Goal: Book appointment/travel/reservation

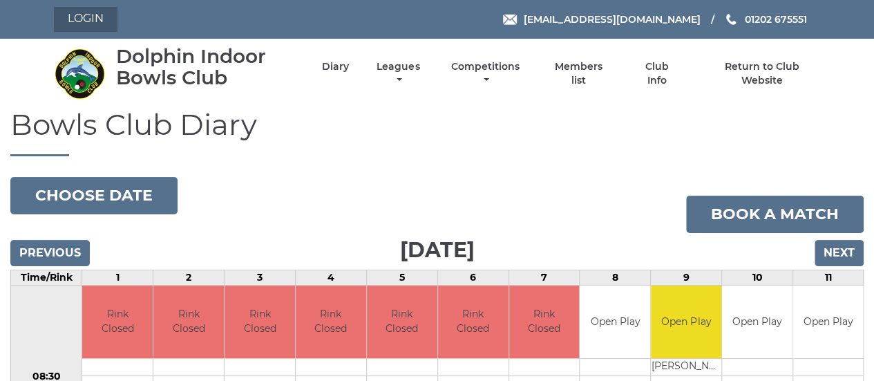
click at [77, 13] on link "Login" at bounding box center [86, 19] width 64 height 25
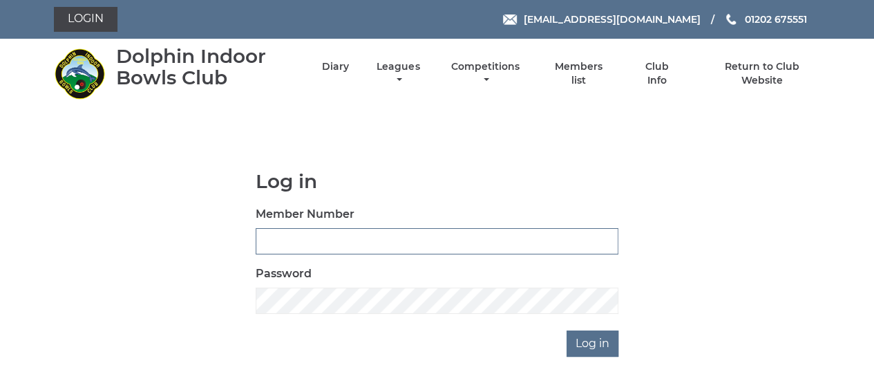
click at [325, 240] on input "Member Number" at bounding box center [437, 241] width 363 height 26
type input "2889"
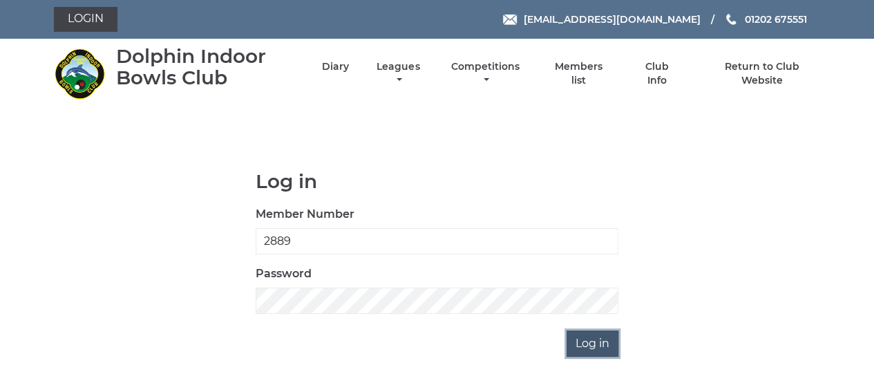
click at [603, 343] on input "Log in" at bounding box center [592, 343] width 52 height 26
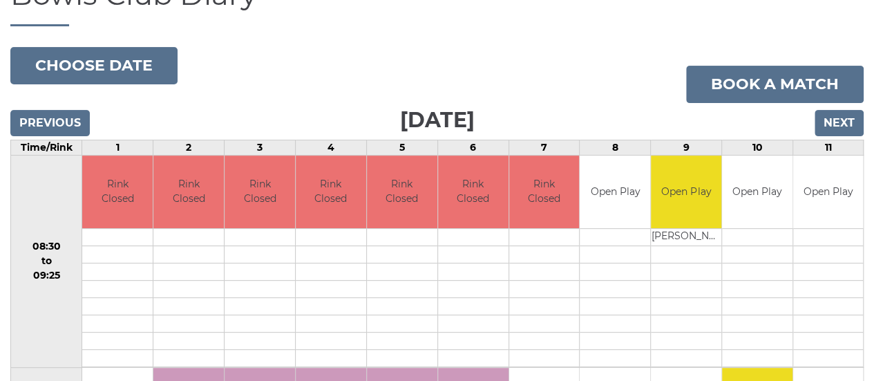
scroll to position [69, 0]
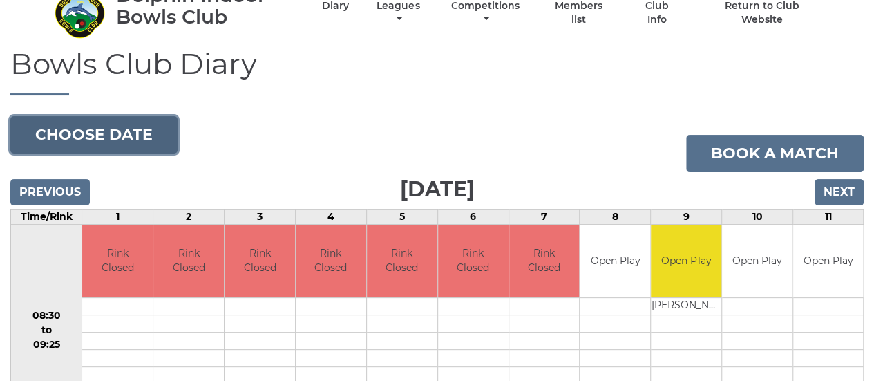
click at [83, 128] on button "Choose date" at bounding box center [93, 134] width 167 height 37
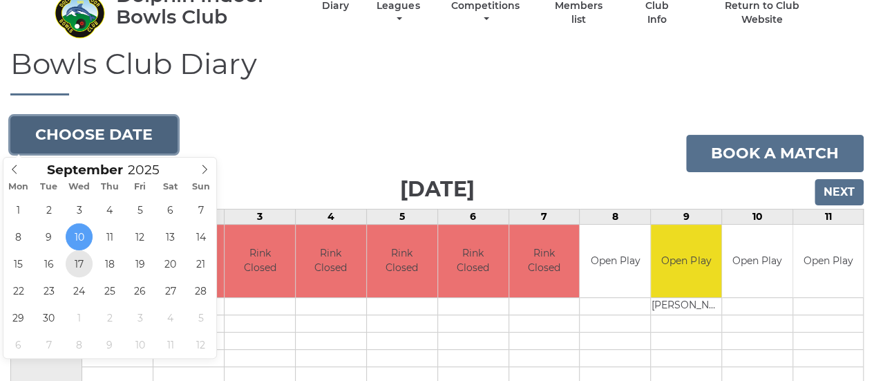
type input "2025-09-17"
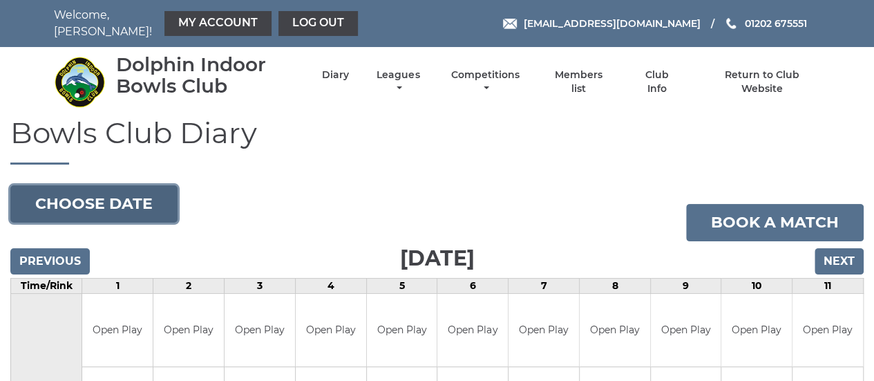
click at [129, 203] on button "Choose date" at bounding box center [93, 203] width 167 height 37
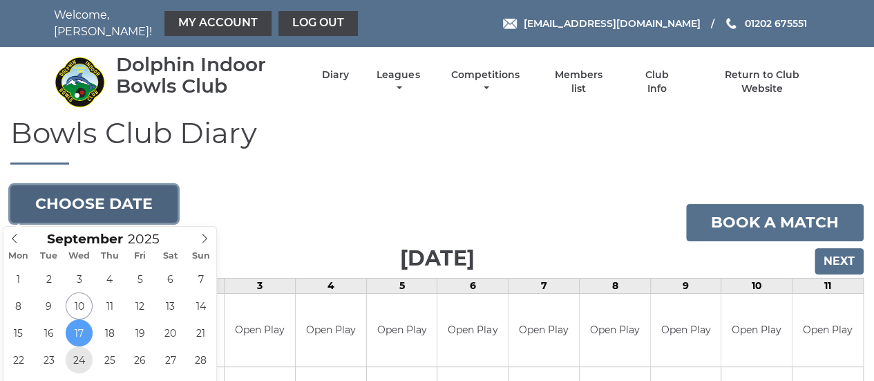
type input "2025-09-24"
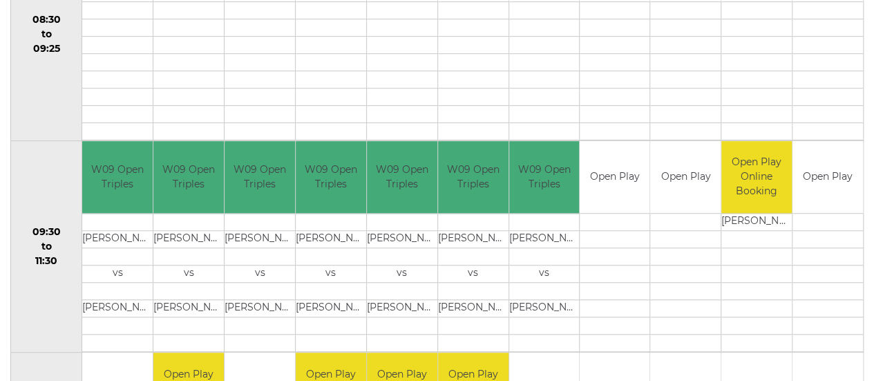
scroll to position [207, 0]
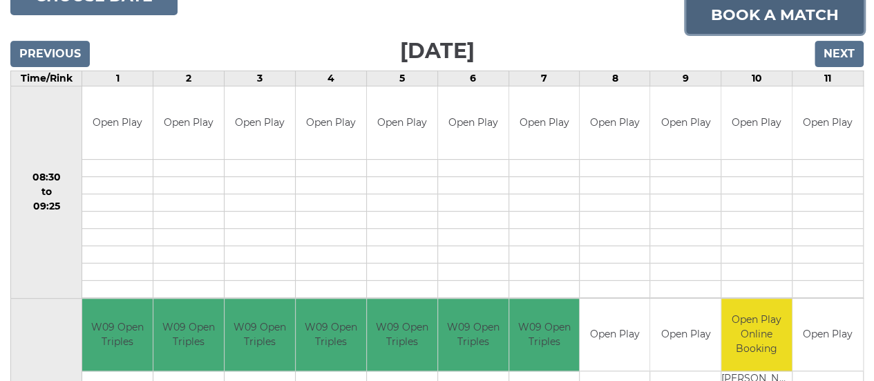
click at [789, 7] on link "Book a match" at bounding box center [775, 15] width 178 height 37
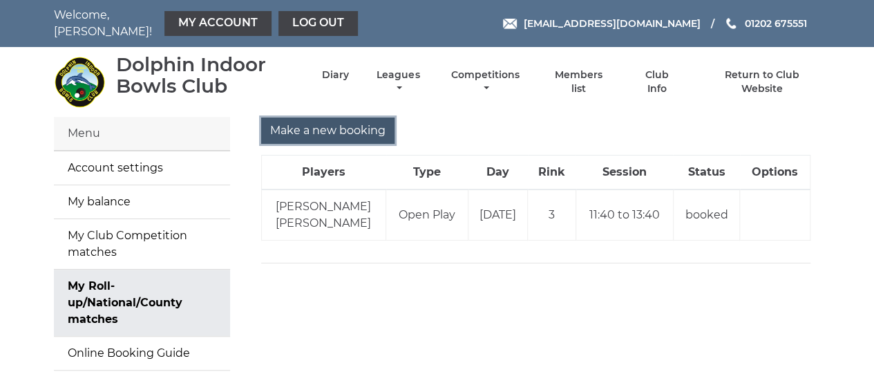
click at [315, 129] on input "Make a new booking" at bounding box center [327, 130] width 133 height 26
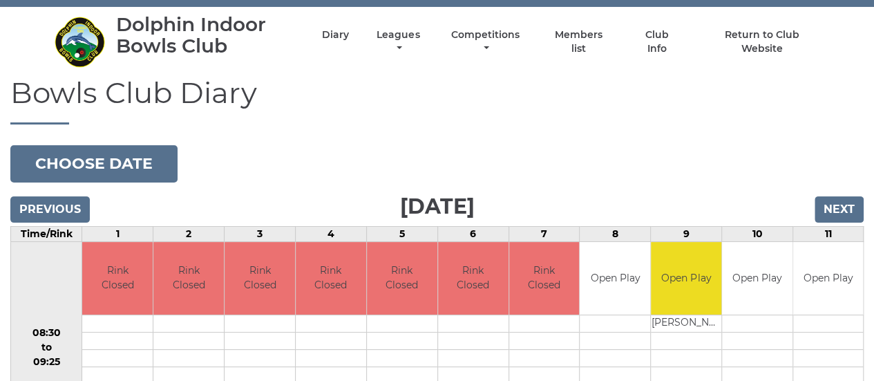
scroll to position [69, 0]
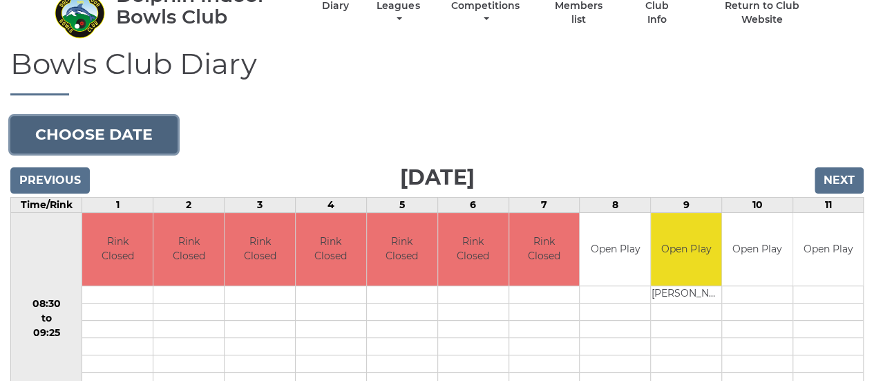
click at [95, 134] on button "Choose date" at bounding box center [93, 134] width 167 height 37
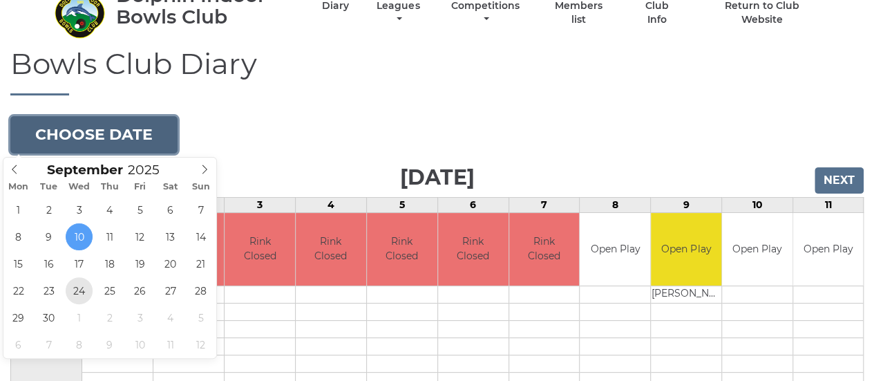
type input "2025-09-24"
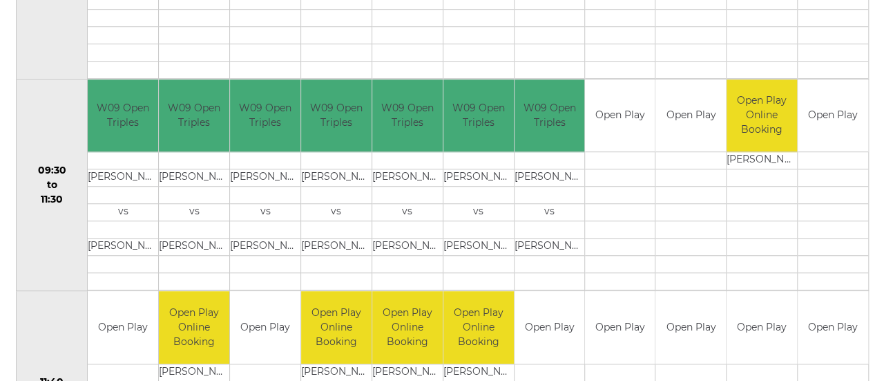
scroll to position [553, 0]
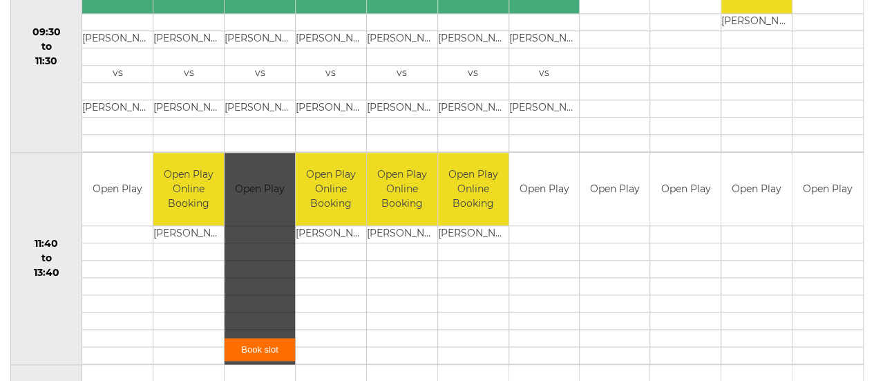
click at [256, 341] on link "Book slot" at bounding box center [259, 349] width 70 height 23
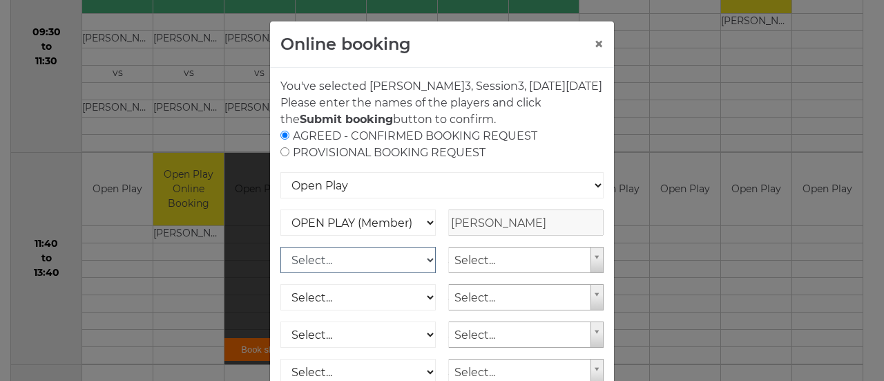
click at [425, 273] on select "Select... OPEN PLAY (Member) OPEN PLAY (Visitor) SPOONS (Member) SPOONS (Visito…" at bounding box center [357, 260] width 155 height 26
select select "1_12"
click at [280, 262] on select "Select... OPEN PLAY (Member) OPEN PLAY (Visitor) SPOONS (Member) SPOONS (Visito…" at bounding box center [357, 260] width 155 height 26
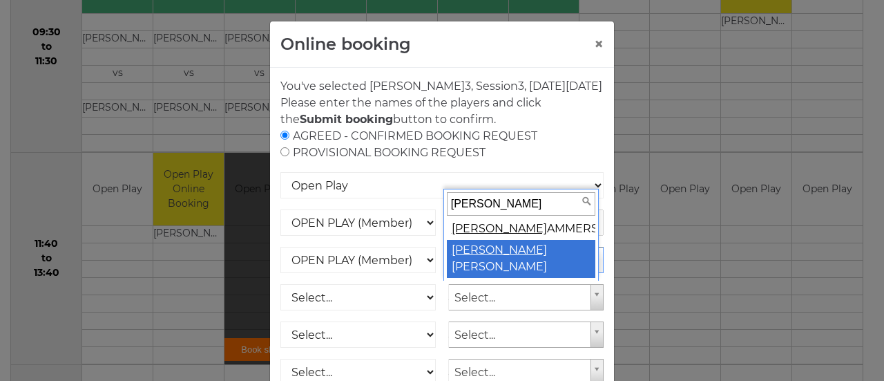
type input "peter h"
select select "776"
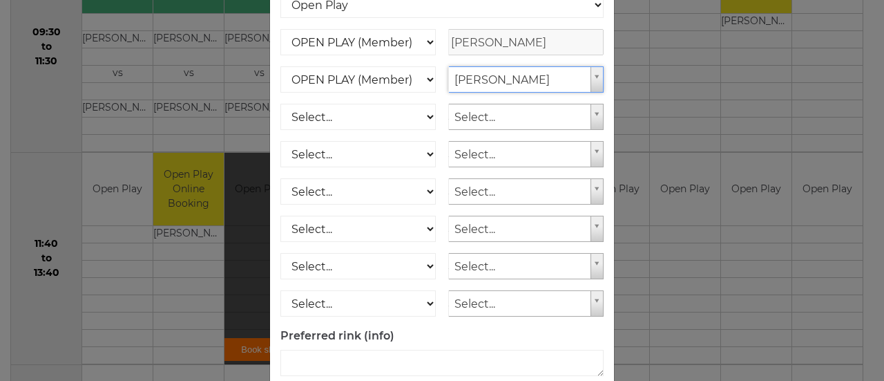
scroll to position [259, 0]
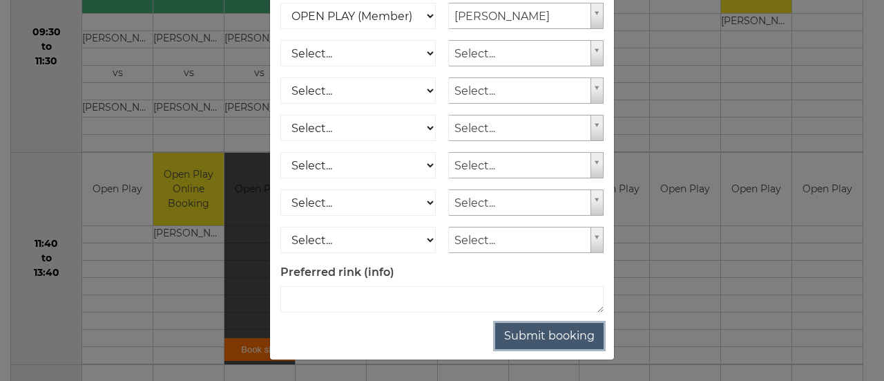
click at [546, 334] on button "Submit booking" at bounding box center [549, 336] width 108 height 26
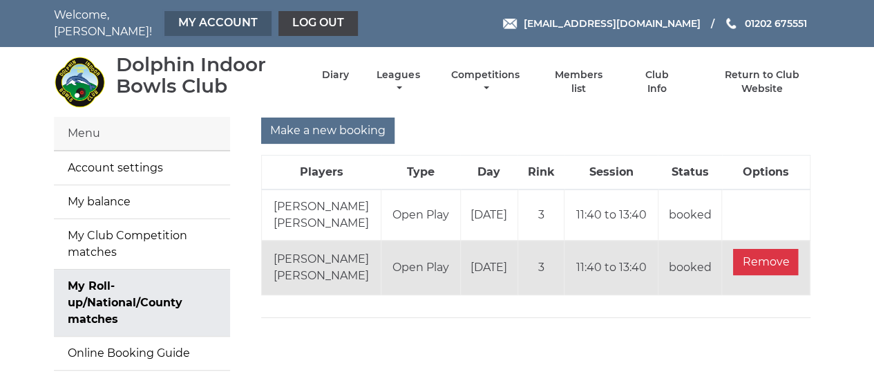
click at [217, 19] on link "My Account" at bounding box center [217, 23] width 107 height 25
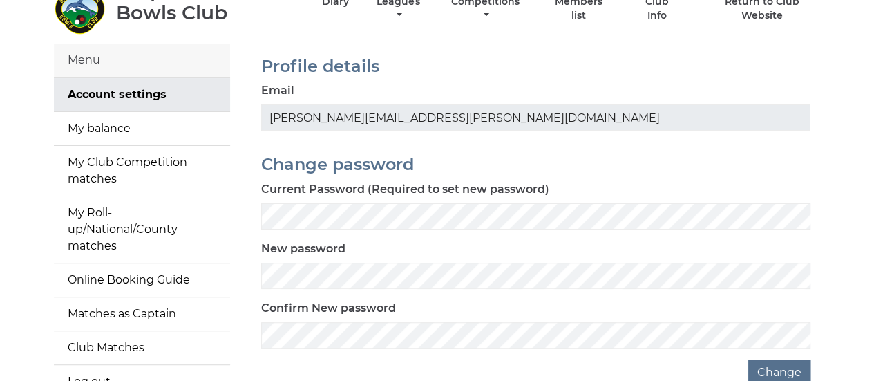
scroll to position [138, 0]
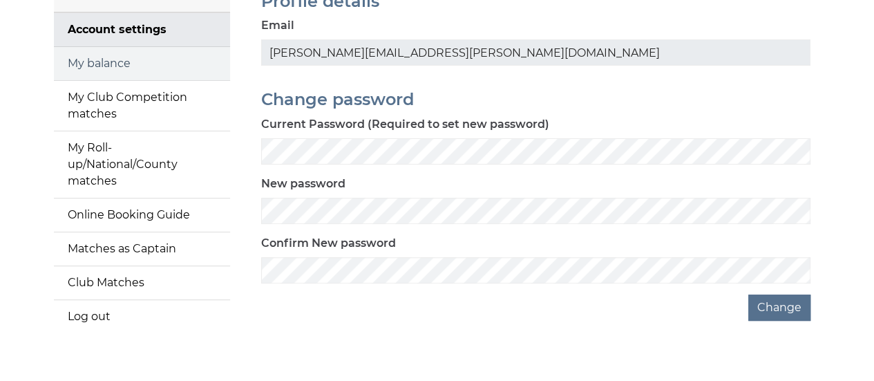
click at [125, 61] on link "My balance" at bounding box center [142, 63] width 176 height 33
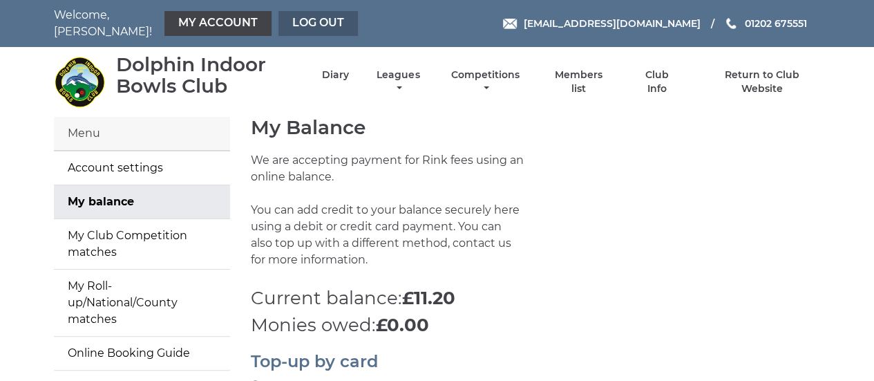
click at [320, 21] on link "Log out" at bounding box center [317, 23] width 79 height 25
